Goal: Contribute content: Add original content to the website for others to see

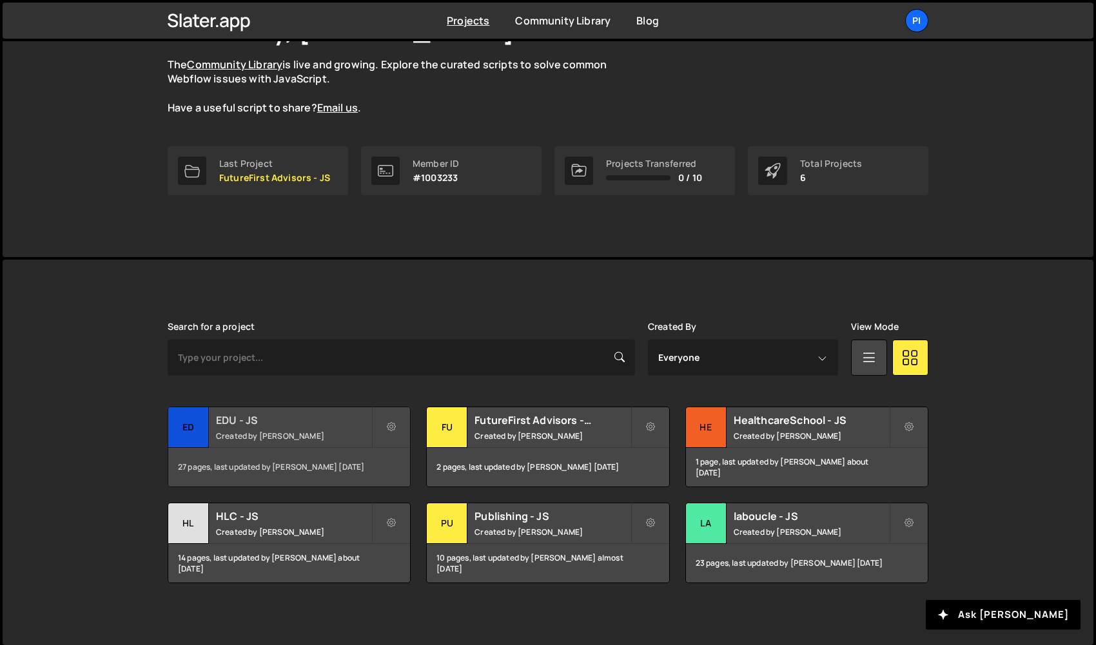
scroll to position [111, 0]
click at [205, 524] on div "HL" at bounding box center [188, 525] width 41 height 41
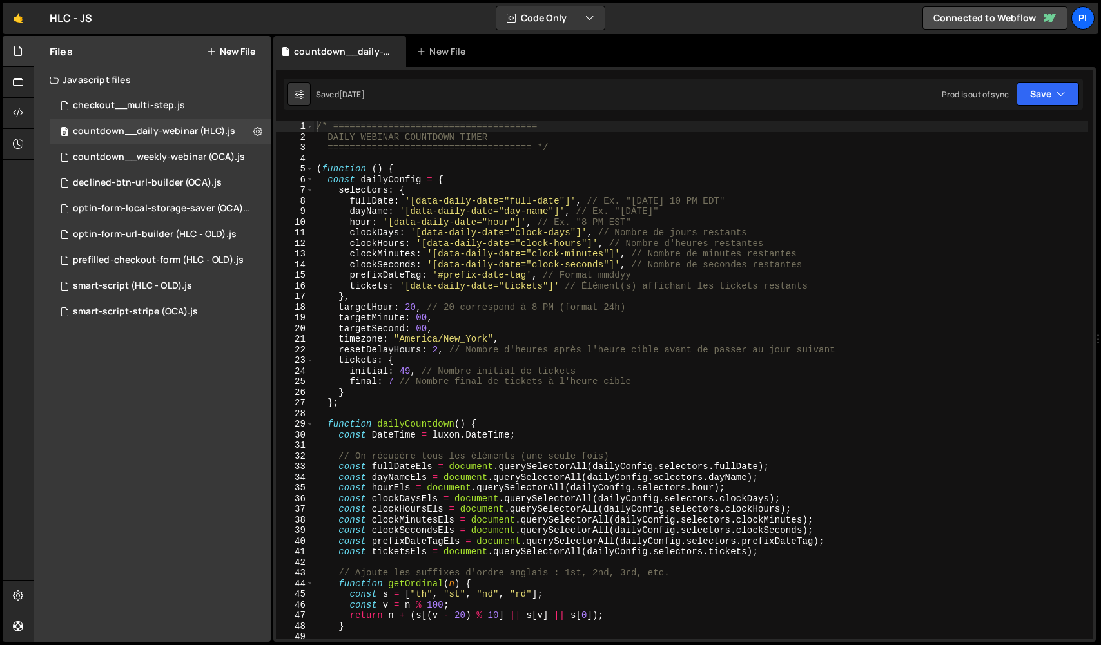
click at [225, 55] on button "New File" at bounding box center [231, 51] width 48 height 10
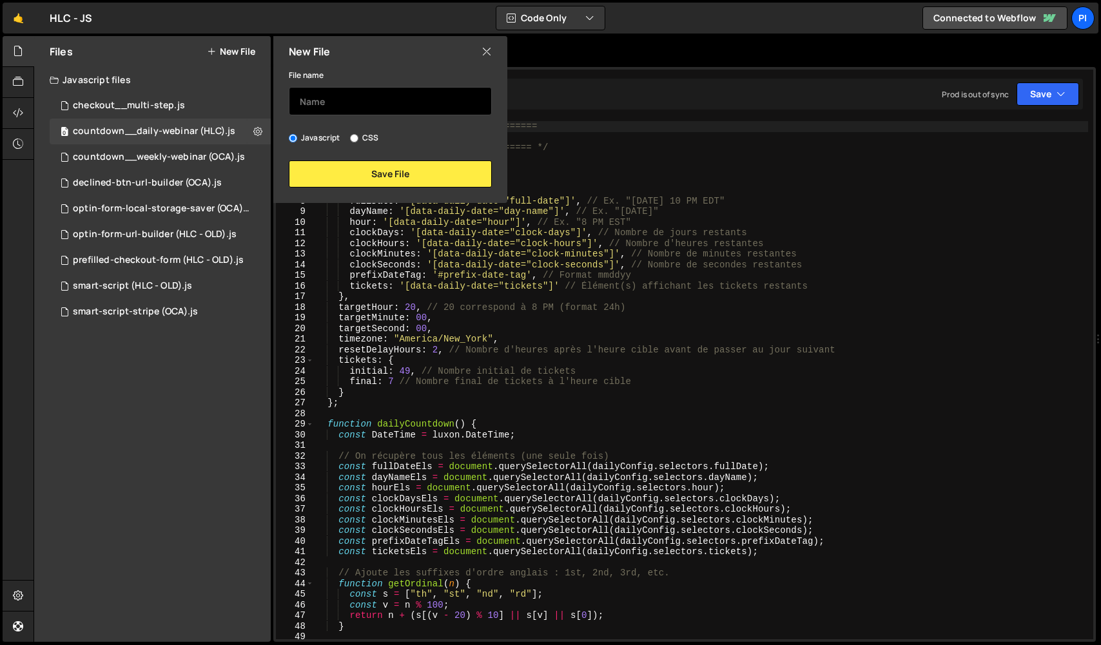
click at [306, 93] on input "text" at bounding box center [390, 101] width 203 height 28
type input "optin-form__phone-field-animation"
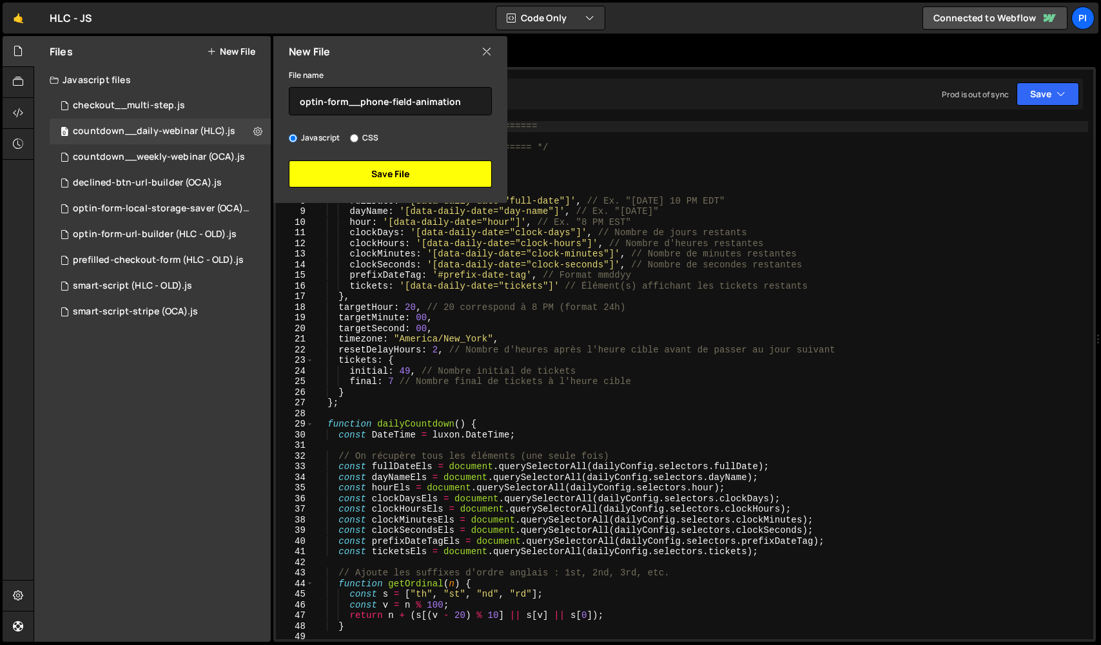
click at [347, 184] on button "Save File" at bounding box center [390, 174] width 203 height 27
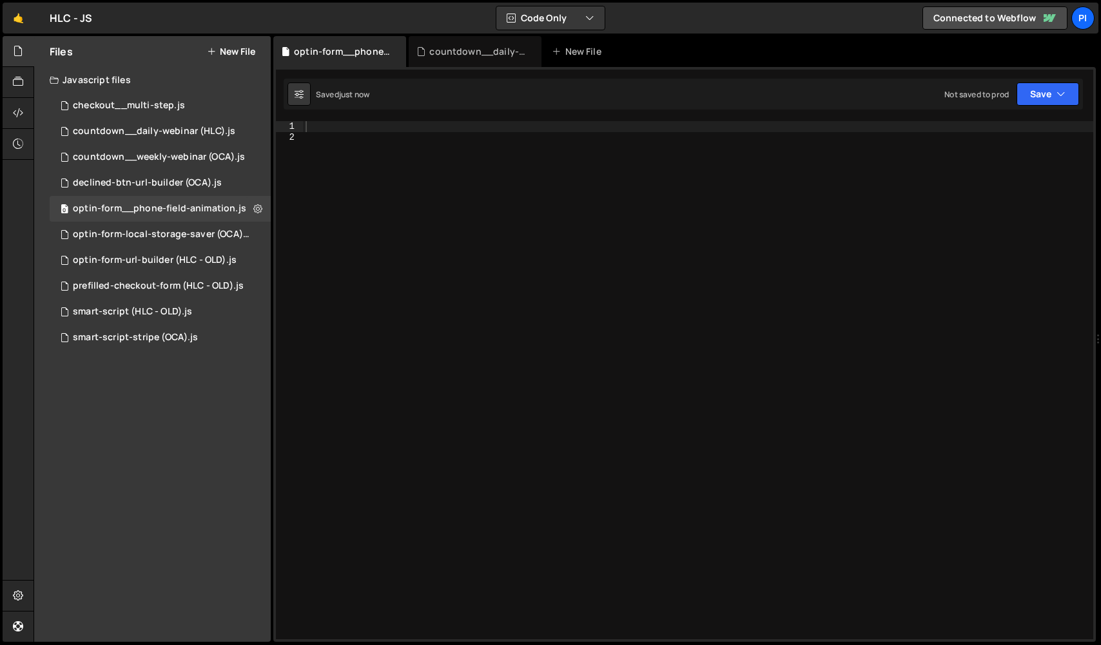
click at [407, 190] on div at bounding box center [698, 391] width 791 height 540
paste textarea "}"
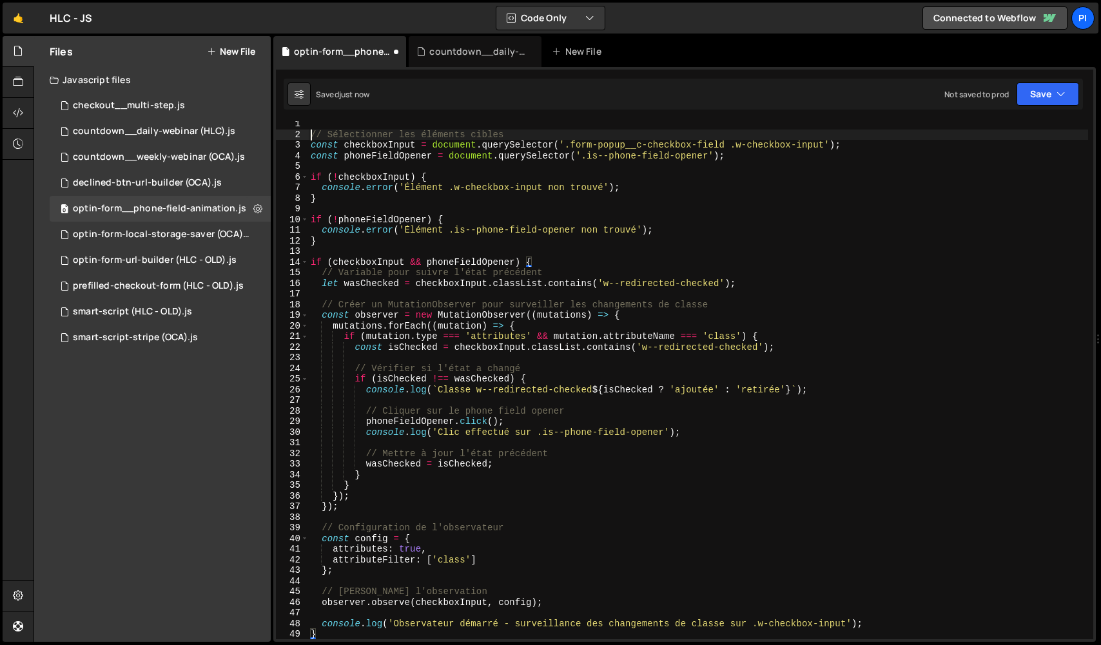
click at [311, 134] on div "// Sélectionner les éléments cibles const checkboxInput = document . querySelec…" at bounding box center [698, 389] width 780 height 540
type textarea "// Sélectionner les éléments cibles"
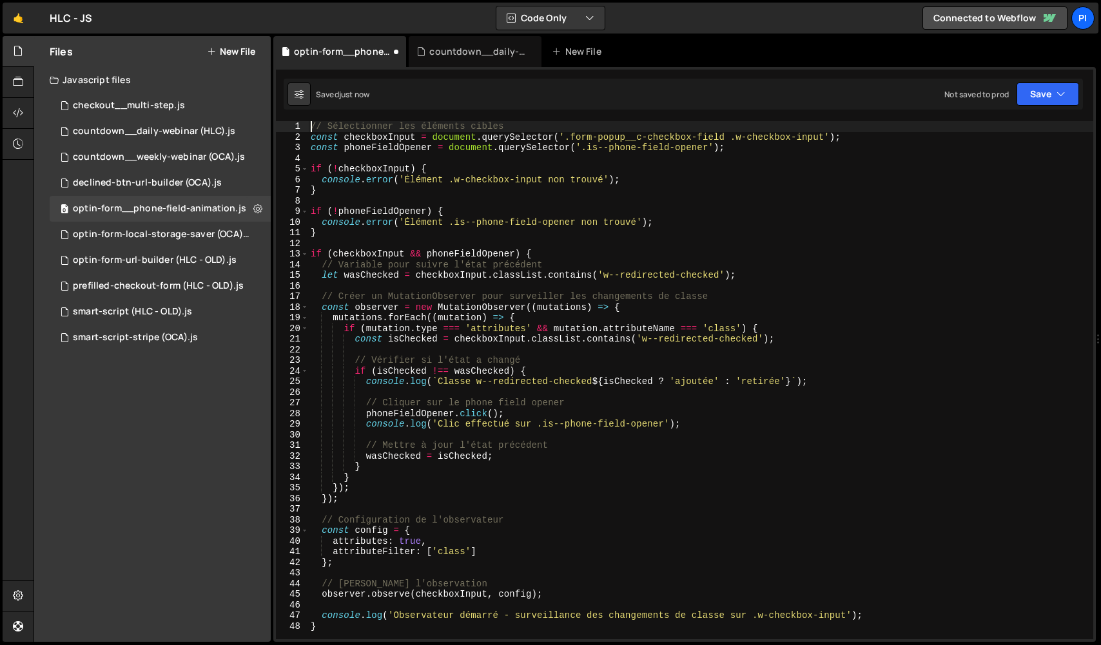
scroll to position [0, 0]
click at [1059, 101] on button "Save" at bounding box center [1048, 94] width 63 height 23
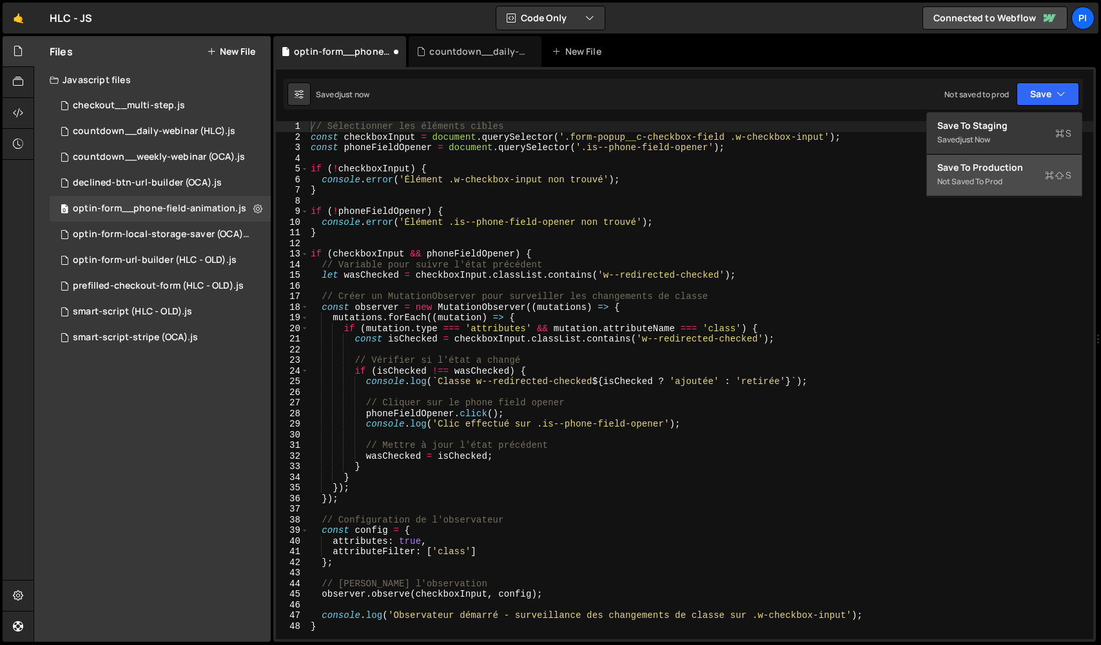
click at [1047, 175] on icon at bounding box center [1049, 175] width 9 height 13
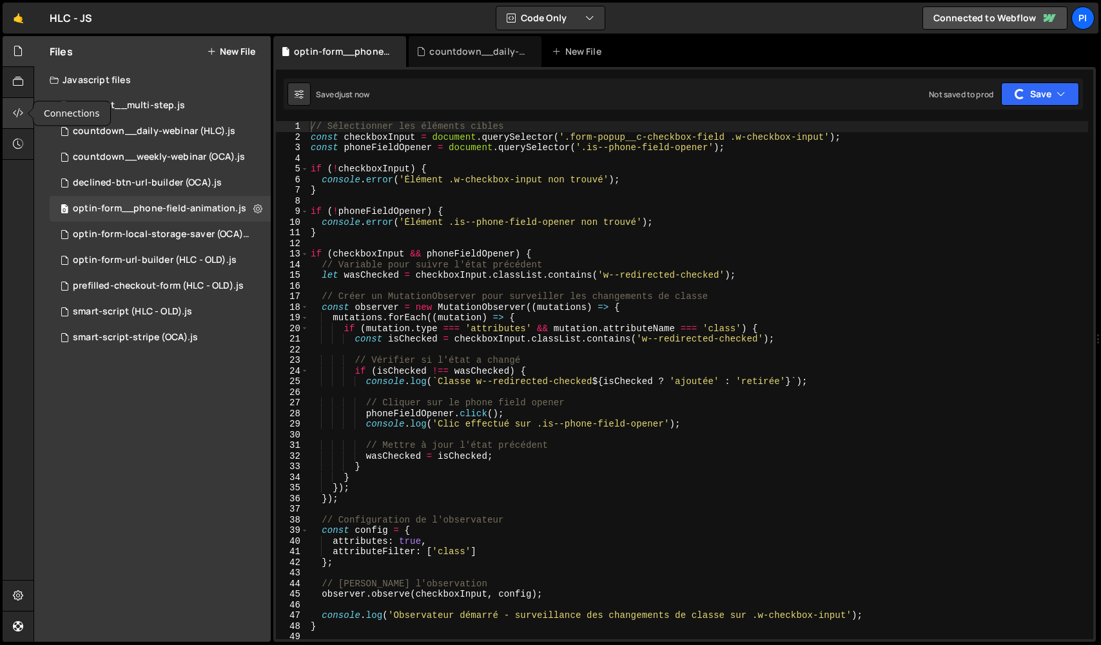
click at [16, 112] on icon at bounding box center [18, 113] width 10 height 14
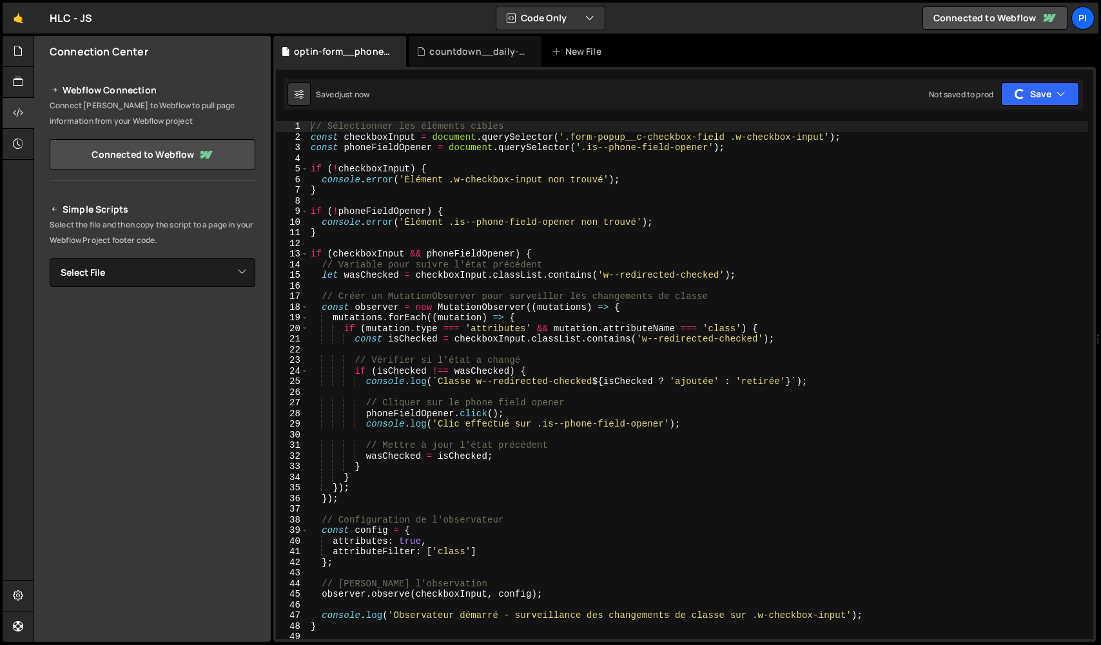
click at [148, 290] on div "Simple Scripts Select the file and then copy the script to a page in your Webfl…" at bounding box center [153, 377] width 206 height 351
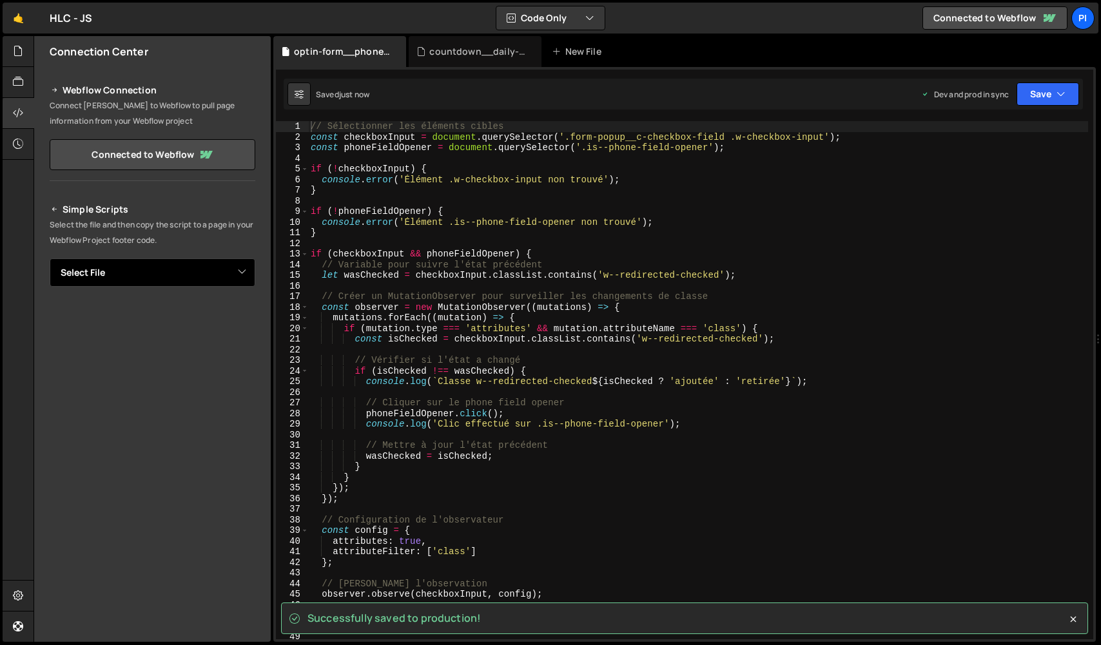
click at [150, 275] on select "Select File checkout__multi-step.js countdown__daily-webinar (HLC).js countdown…" at bounding box center [153, 273] width 206 height 28
select select "47516"
click at [244, 277] on select "Select File checkout__multi-step.js countdown__daily-webinar (HLC).js countdown…" at bounding box center [153, 273] width 206 height 28
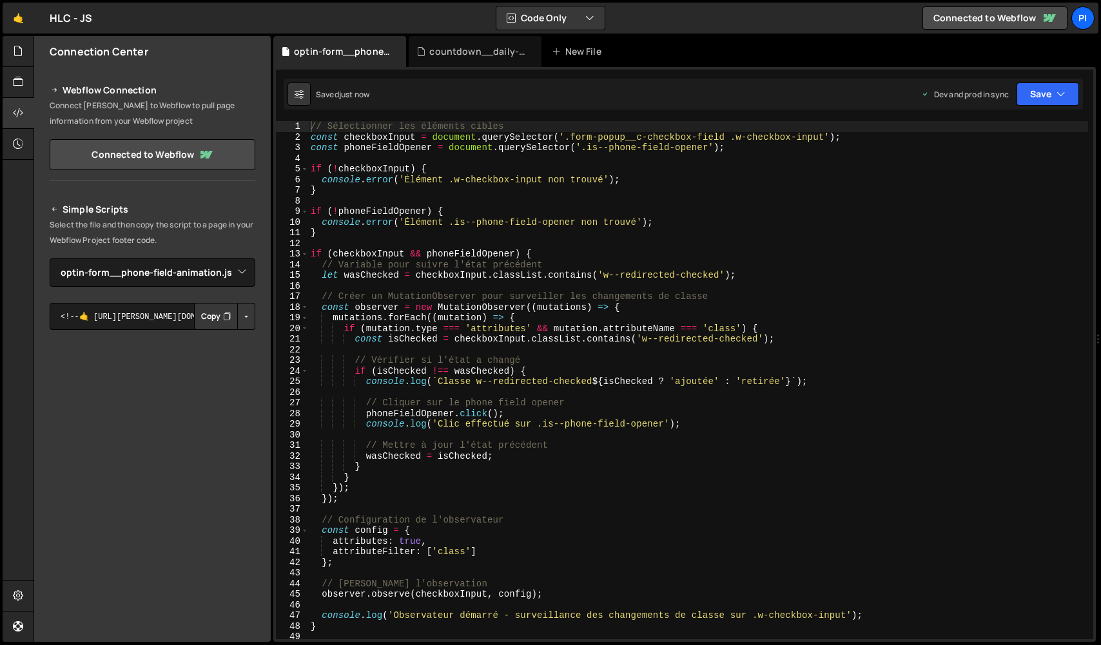
click at [250, 320] on button "Button group with nested dropdown" at bounding box center [246, 316] width 18 height 27
click at [237, 355] on link "Copy Production js" at bounding box center [201, 359] width 107 height 18
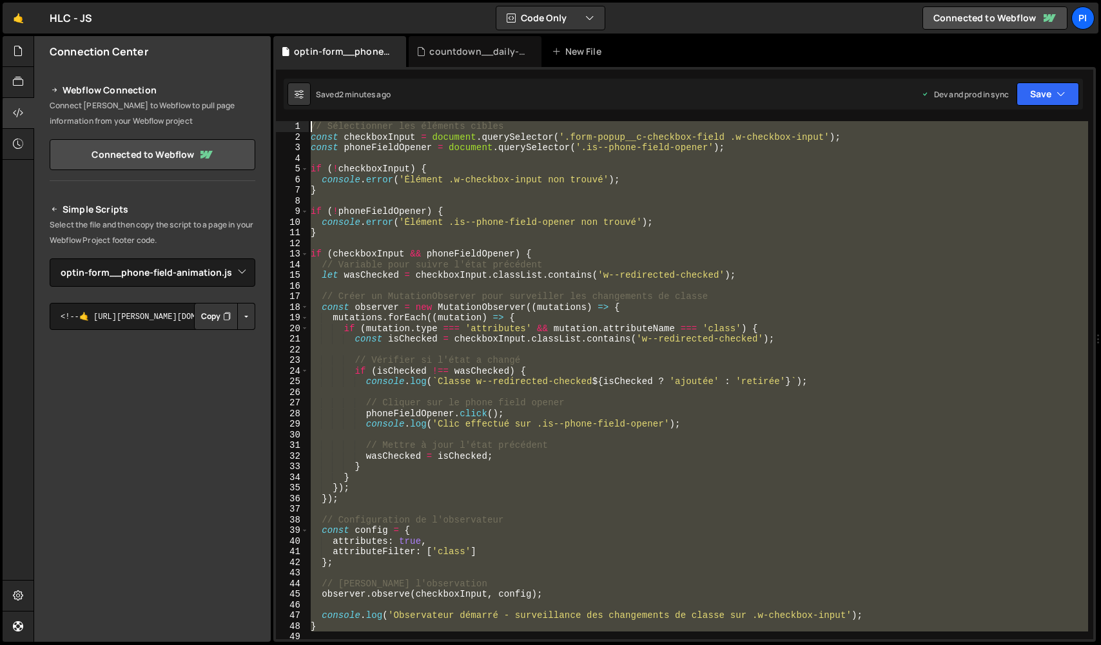
drag, startPoint x: 473, startPoint y: 578, endPoint x: 268, endPoint y: 16, distance: 598.7
click at [268, 16] on div "Hold on a sec... Are you certain you wish to leave this page? Any changes you'v…" at bounding box center [550, 322] width 1101 height 645
paste textarea "}"
type textarea "});"
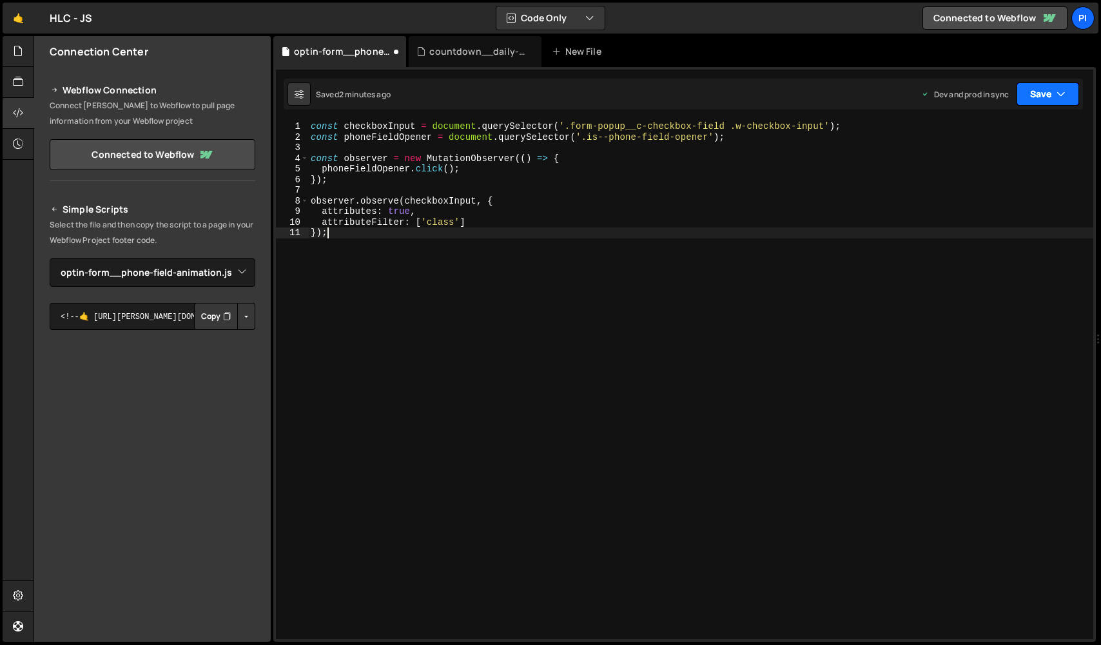
click at [1042, 90] on button "Save" at bounding box center [1048, 94] width 63 height 23
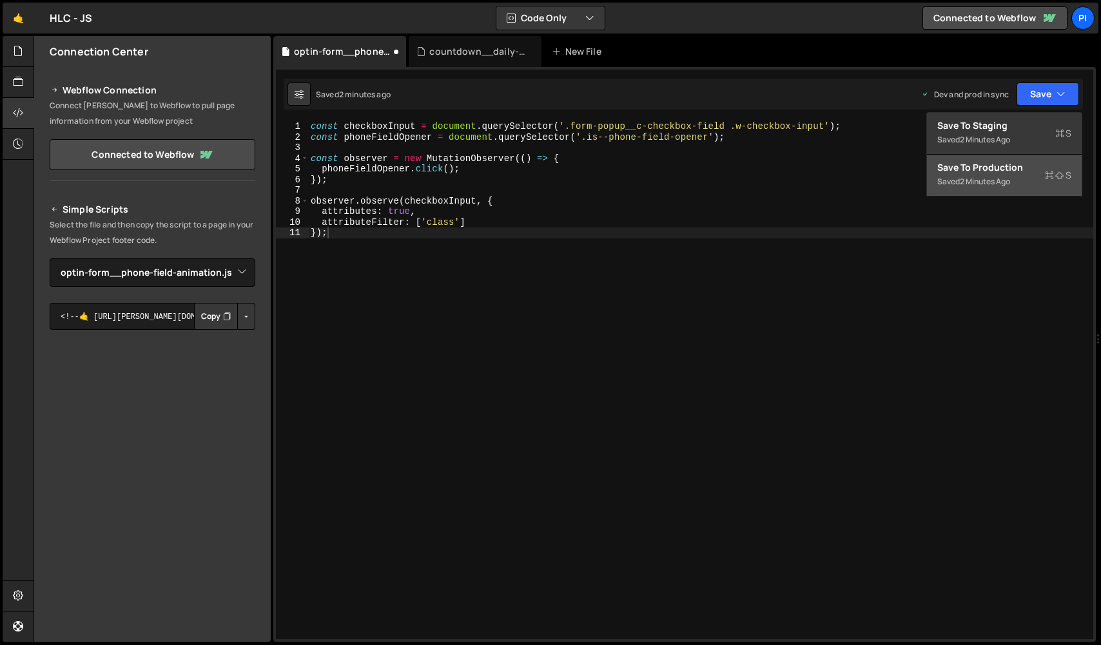
click at [1001, 179] on div "2 minutes ago" at bounding box center [985, 181] width 50 height 11
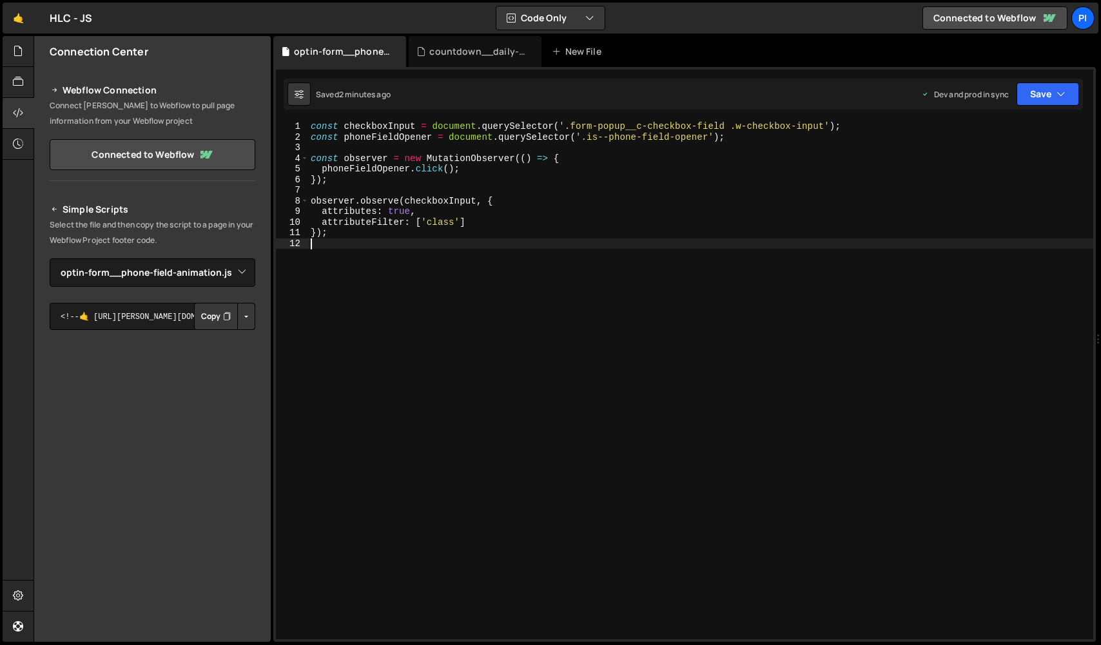
drag, startPoint x: 417, startPoint y: 353, endPoint x: 256, endPoint y: -31, distance: 416.5
click at [256, 0] on html "Projects [GEOGRAPHIC_DATA] Blog Pi Projects Your Teams Invite team member Accou…" at bounding box center [550, 322] width 1101 height 645
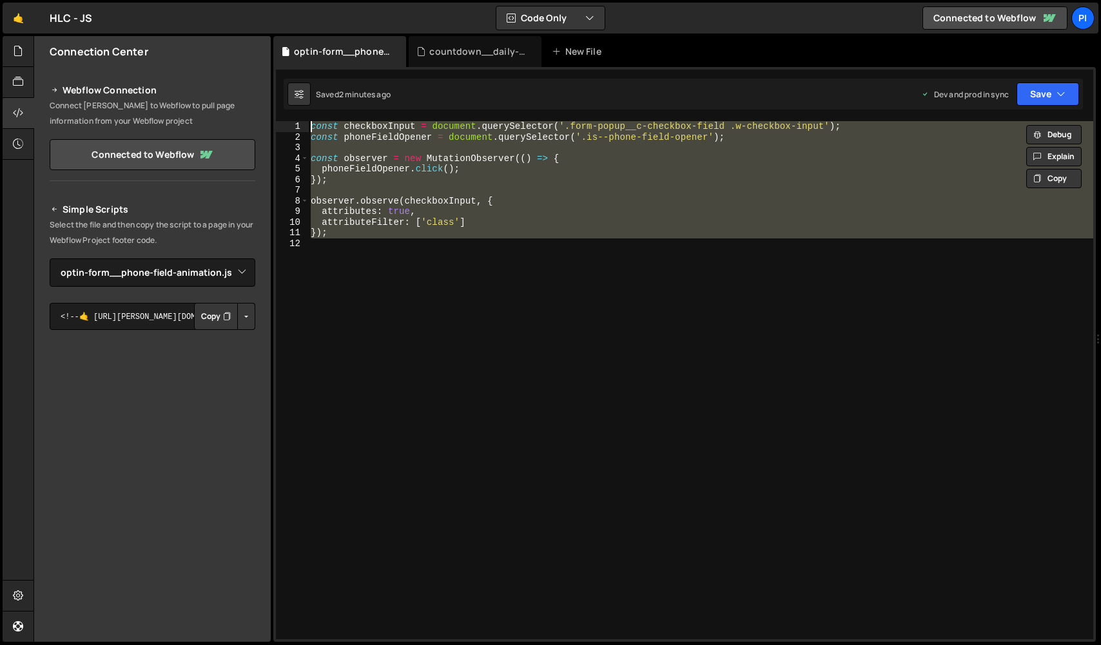
paste textarea "}"
type textarea "});"
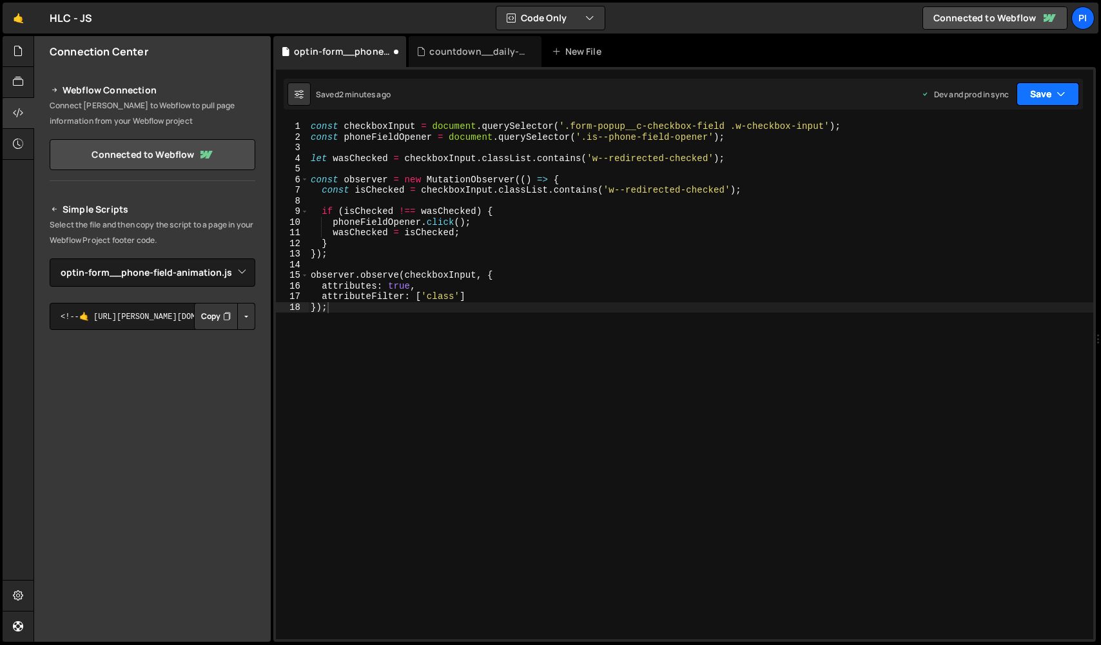
click at [1043, 90] on button "Save" at bounding box center [1048, 94] width 63 height 23
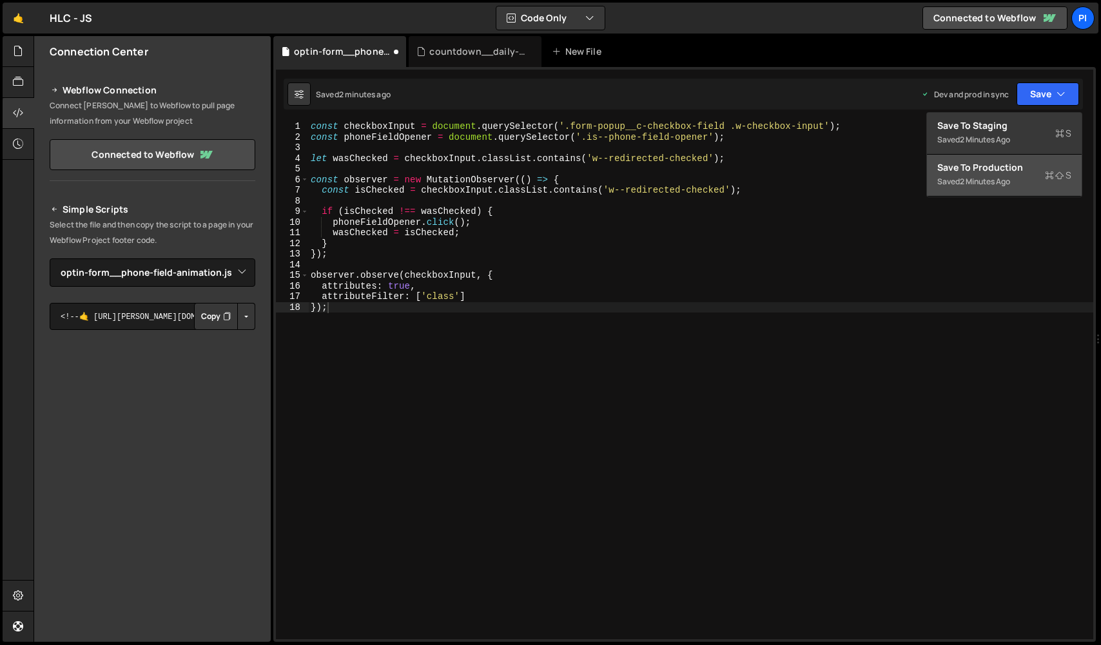
click at [999, 178] on div "2 minutes ago" at bounding box center [985, 181] width 50 height 11
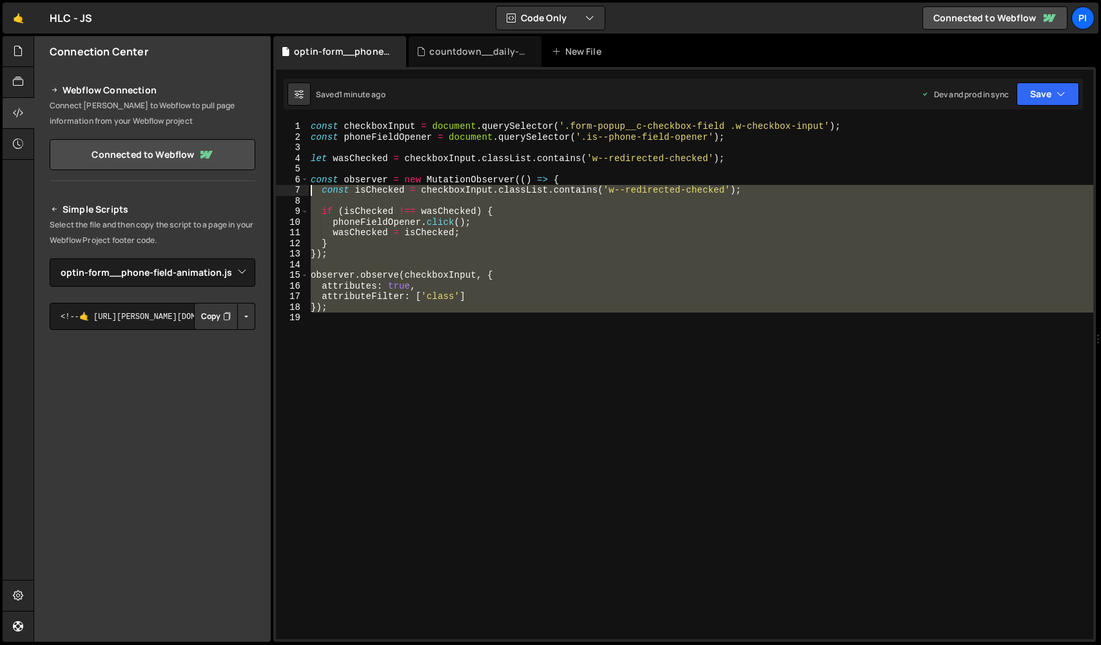
drag, startPoint x: 490, startPoint y: 358, endPoint x: 188, endPoint y: -12, distance: 477.1
click at [188, 0] on html "Projects [GEOGRAPHIC_DATA] Blog Pi Projects Your Teams Invite team member Accou…" at bounding box center [550, 322] width 1101 height 645
paste textarea "}"
type textarea "});"
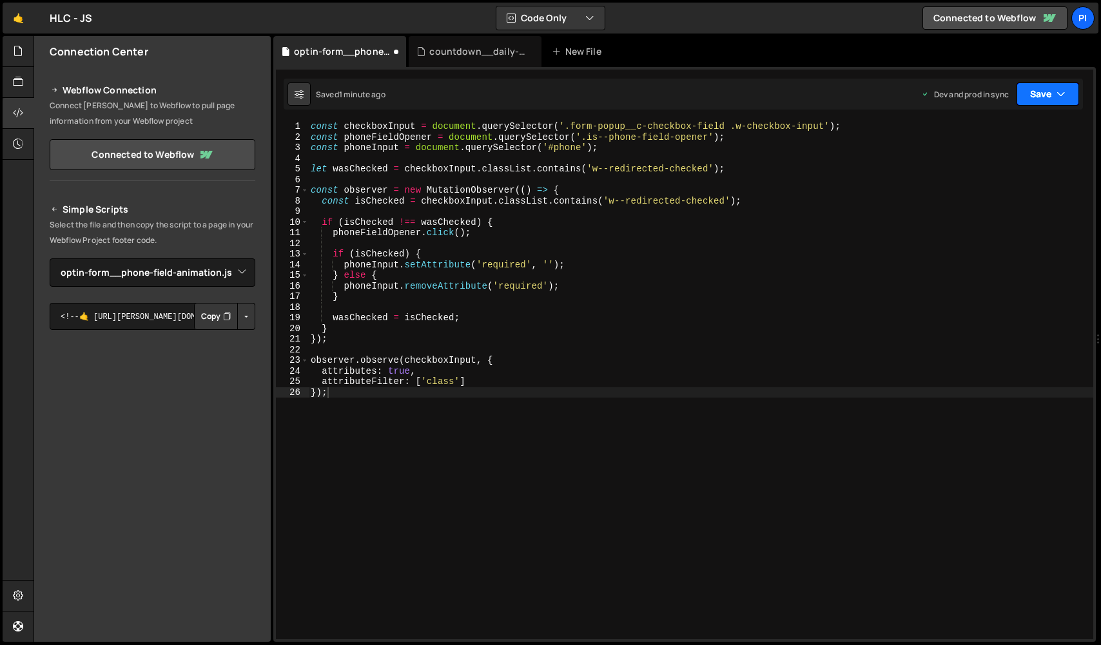
click at [1038, 94] on button "Save" at bounding box center [1048, 94] width 63 height 23
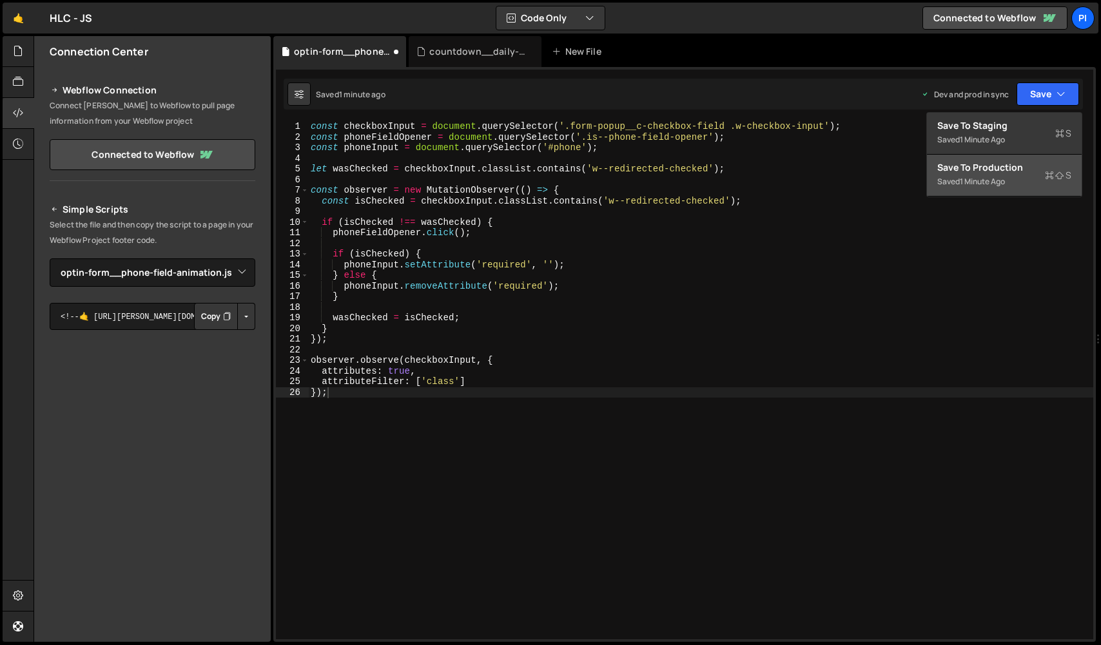
click at [1003, 186] on div "1 minute ago" at bounding box center [982, 181] width 45 height 11
